Goal: Feedback & Contribution: Submit feedback/report problem

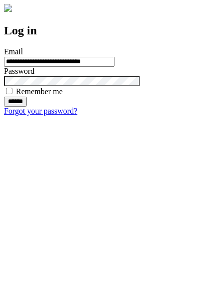
type input "**********"
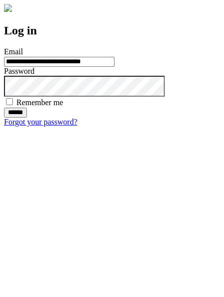
click at [27, 118] on input "******" at bounding box center [15, 113] width 23 height 10
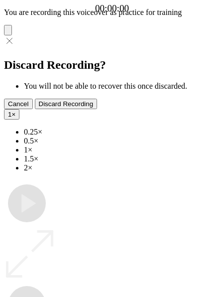
type input "**********"
